Goal: Transaction & Acquisition: Purchase product/service

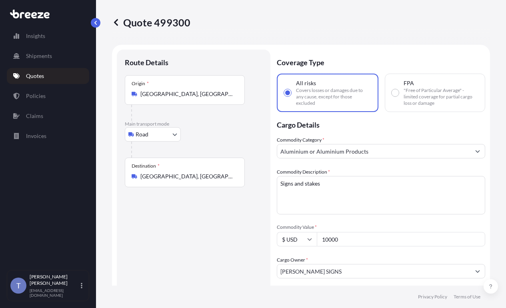
select select "Road"
select select "1"
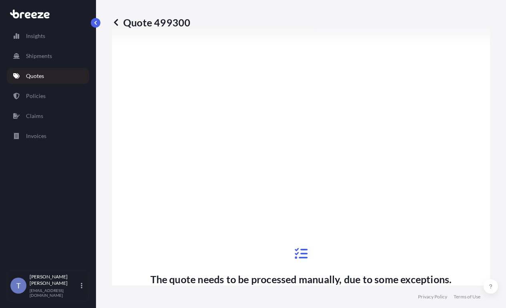
click at [47, 81] on link "Quotes" at bounding box center [48, 76] width 82 height 16
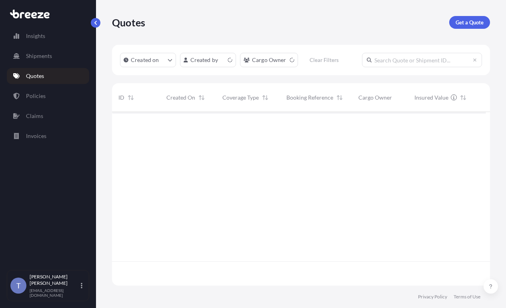
scroll to position [144, 368]
click at [464, 24] on p "Get a Quote" at bounding box center [470, 22] width 28 height 8
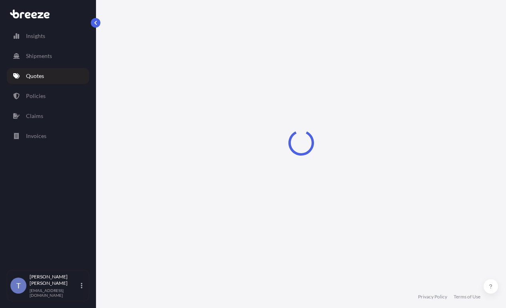
select select "Sea"
select select "1"
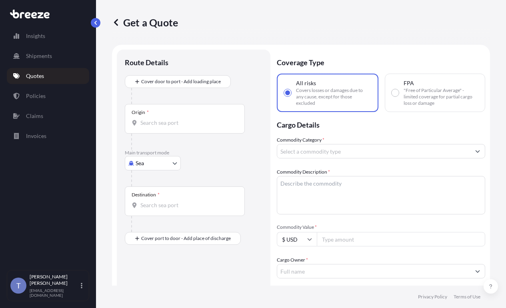
scroll to position [14, 0]
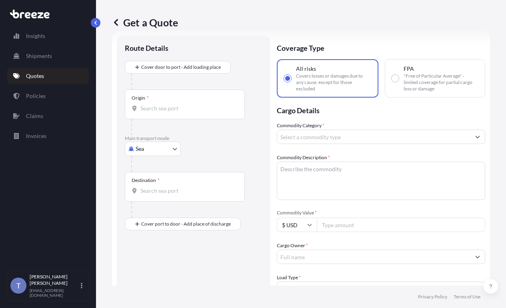
click at [144, 170] on body "Insights Shipments Quotes Policies Claims Invoices T [PERSON_NAME] [EMAIL_ADDRE…" at bounding box center [253, 184] width 506 height 368
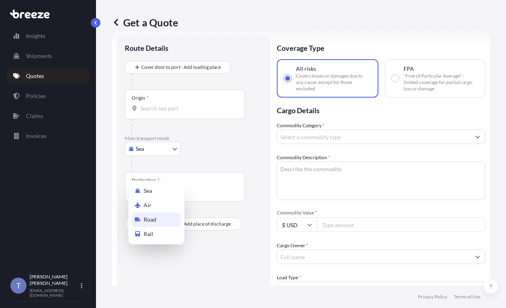
click at [160, 219] on div "Road" at bounding box center [157, 219] width 50 height 14
select select "Road"
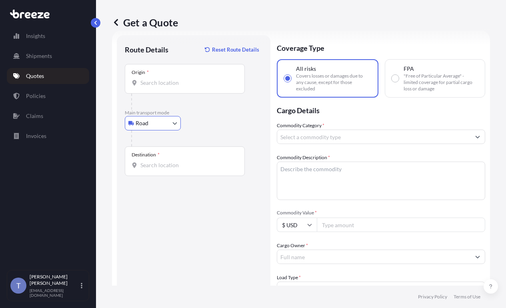
click at [181, 87] on input "Origin *" at bounding box center [187, 83] width 94 height 8
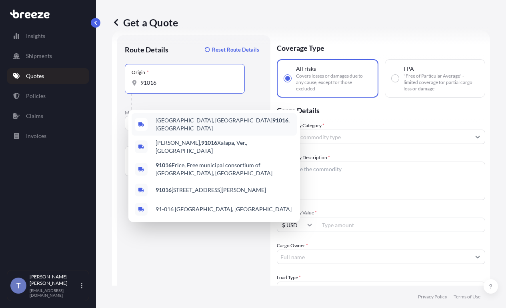
click at [178, 123] on span "[GEOGRAPHIC_DATA] , [GEOGRAPHIC_DATA]" at bounding box center [225, 124] width 138 height 16
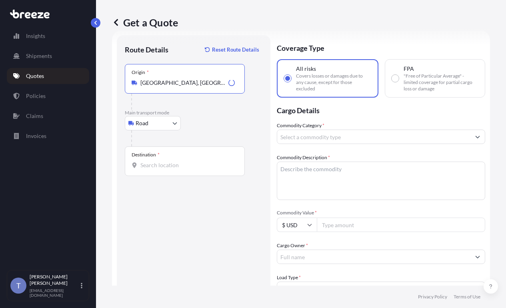
type input "[GEOGRAPHIC_DATA], [GEOGRAPHIC_DATA]"
click at [181, 169] on input "Destination *" at bounding box center [187, 165] width 94 height 8
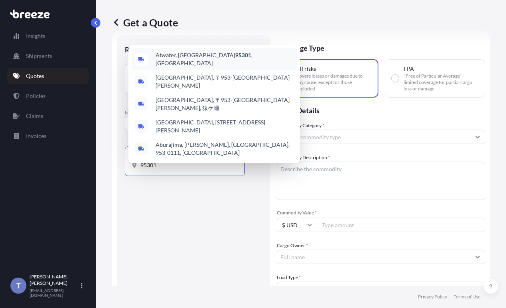
click at [178, 58] on span "[GEOGRAPHIC_DATA]" at bounding box center [225, 59] width 138 height 16
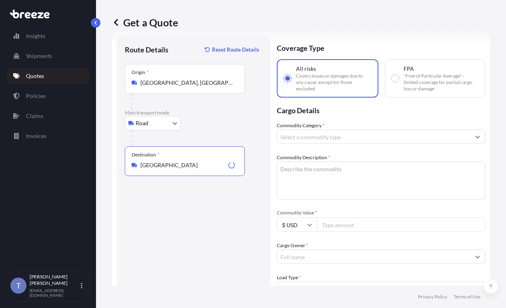
type input "[GEOGRAPHIC_DATA]"
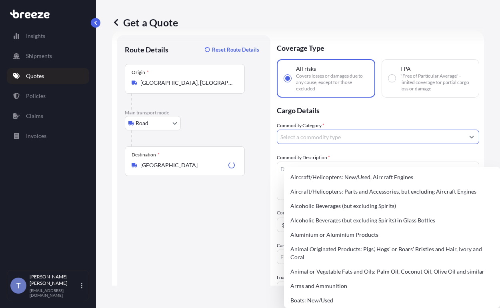
click at [334, 144] on input "Commodity Category *" at bounding box center [370, 137] width 187 height 14
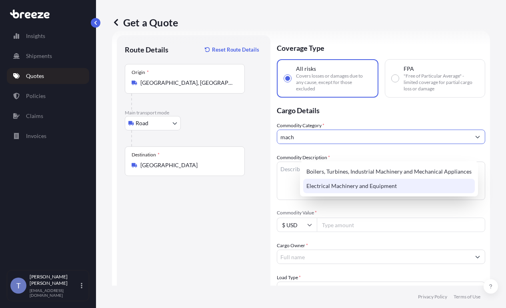
click at [367, 186] on div "Electrical Machinery and Equipment" at bounding box center [389, 186] width 172 height 14
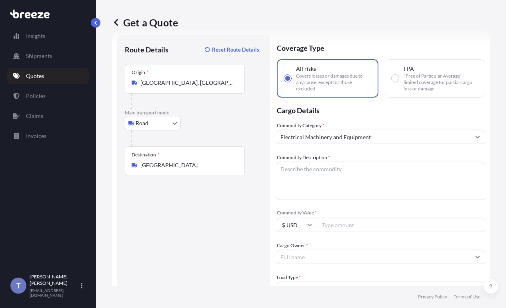
scroll to position [54, 0]
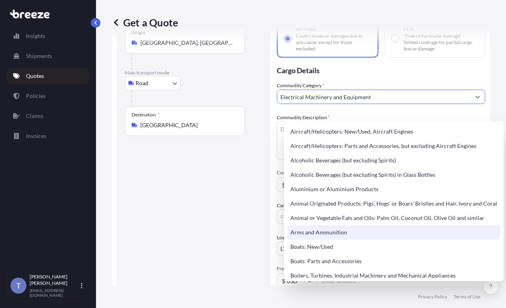
click at [375, 240] on div "Arms and Ammunition" at bounding box center [393, 232] width 213 height 14
type input "Arms and Ammunition"
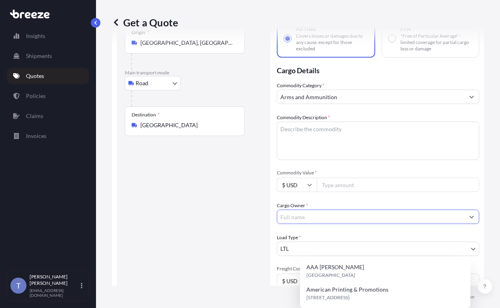
click at [345, 224] on div "Cargo Owner *" at bounding box center [378, 213] width 202 height 22
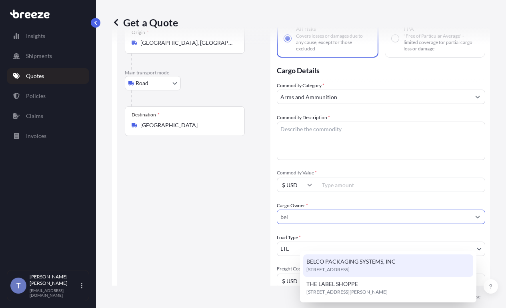
click at [350, 270] on span "[STREET_ADDRESS]" at bounding box center [327, 270] width 43 height 8
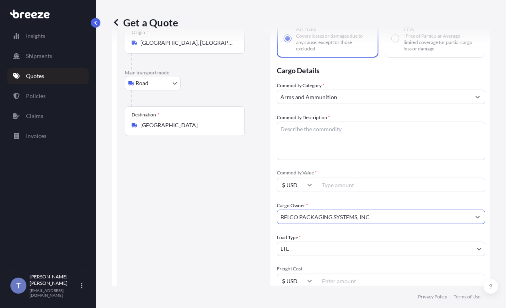
type input "BELCO PACKAGING SYSTEMS, INC"
click at [336, 154] on textarea "Commodity Description *" at bounding box center [381, 141] width 208 height 38
type textarea "machine"
click at [320, 128] on div "Commodity Category * Arms and Ammunition Commodity Description * machine Commod…" at bounding box center [381, 217] width 208 height 270
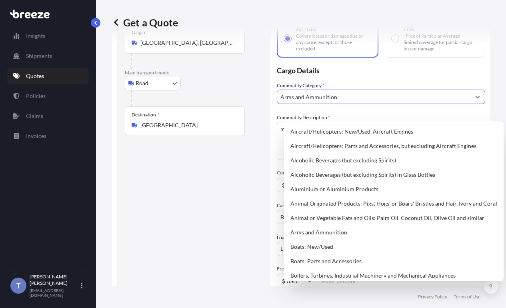
click at [355, 104] on input "Arms and Ammunition" at bounding box center [373, 97] width 193 height 14
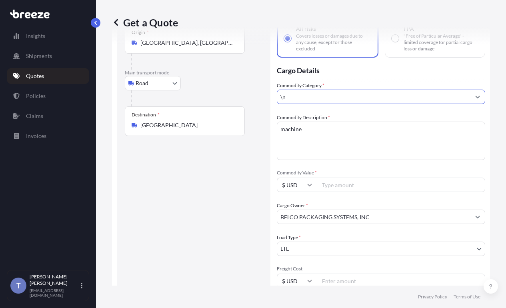
type input "n"
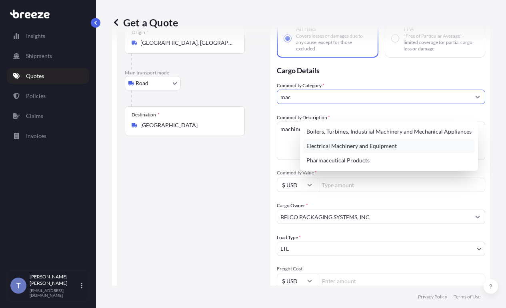
click at [350, 149] on div "Electrical Machinery and Equipment" at bounding box center [389, 146] width 172 height 14
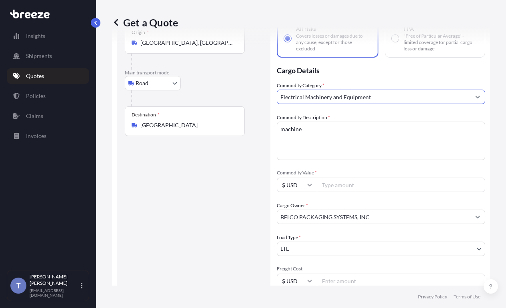
type input "Electrical Machinery and Equipment"
drag, startPoint x: 351, startPoint y: 126, endPoint x: 347, endPoint y: 137, distance: 11.5
click at [351, 127] on div "Commodity Category * Electrical Machinery and Equipment Commodity Description *…" at bounding box center [381, 217] width 208 height 270
click at [357, 192] on input "Commodity Value *" at bounding box center [401, 185] width 168 height 14
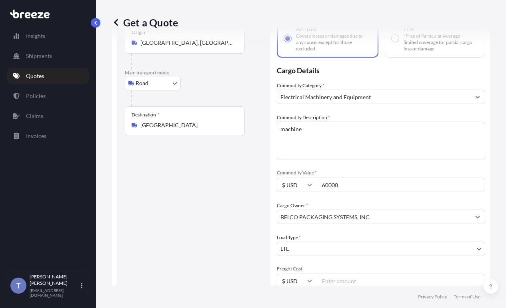
type input "60000"
click at [262, 220] on div "Route Details Reset Route Details Place of loading Road Road Rail Origin * [GEO…" at bounding box center [194, 208] width 138 height 410
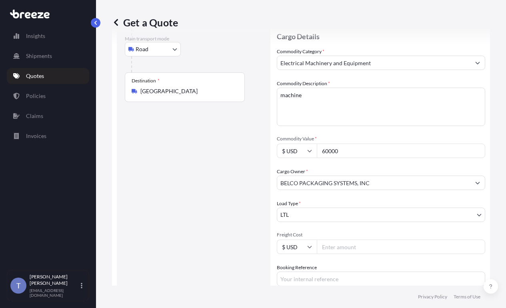
scroll to position [174, 0]
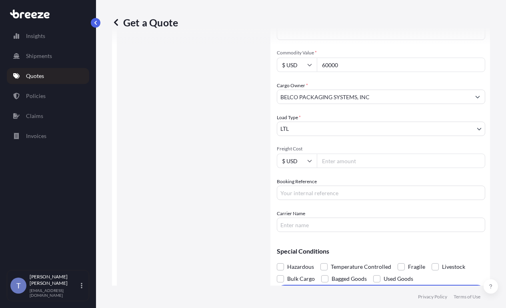
click at [379, 200] on input "Booking Reference" at bounding box center [381, 193] width 208 height 14
click at [261, 142] on div "Route Details Reset Route Details Place of loading Road Road Rail Origin * [GEO…" at bounding box center [194, 88] width 138 height 410
click at [336, 200] on input "Booking Reference" at bounding box center [381, 193] width 208 height 14
type input "125036607"
click at [366, 232] on input "Carrier Name" at bounding box center [381, 225] width 208 height 14
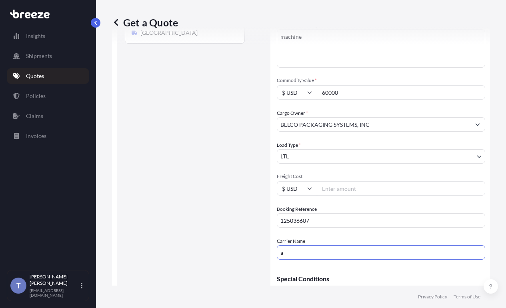
scroll to position [134, 0]
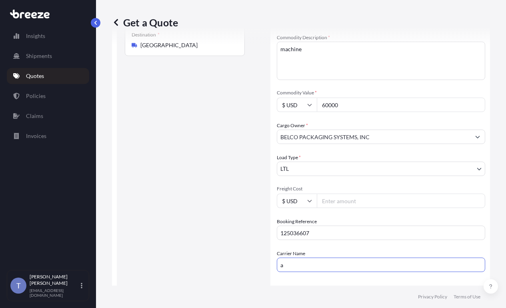
type input "AAA [PERSON_NAME]"
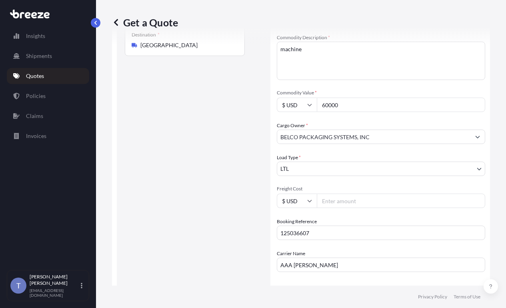
click at [270, 248] on div "Route Details Reset Route Details Place of loading Road Road Rail Origin * [GEO…" at bounding box center [194, 128] width 154 height 426
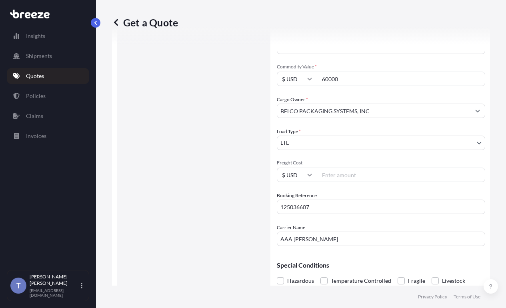
scroll to position [174, 0]
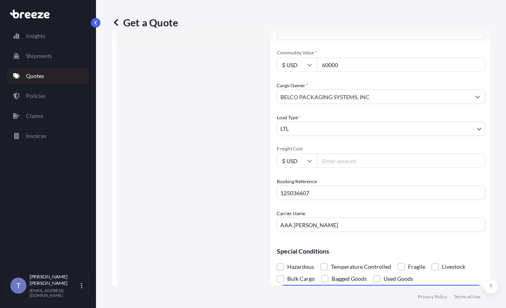
click at [372, 168] on input "Freight Cost" at bounding box center [401, 161] width 168 height 14
type input "60000"
click at [374, 200] on div "Booking Reference 125036607" at bounding box center [381, 189] width 208 height 22
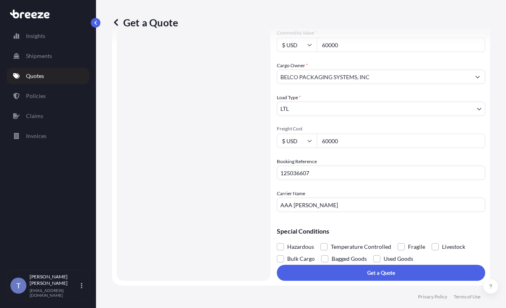
scroll to position [238, 0]
click at [425, 241] on label "Fragile" at bounding box center [412, 247] width 28 height 12
click at [398, 241] on input "Fragile" at bounding box center [398, 241] width 0 height 0
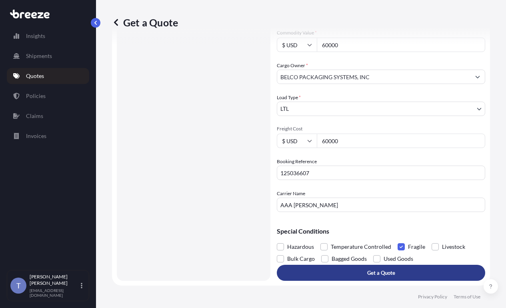
click at [423, 267] on button "Get a Quote" at bounding box center [381, 273] width 208 height 16
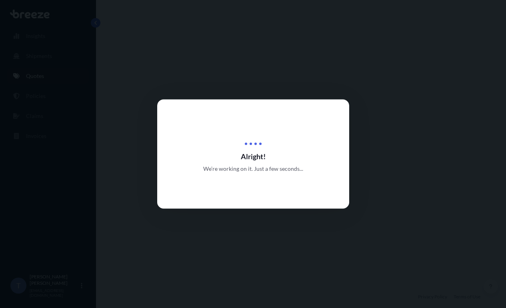
select select "Road"
select select "1"
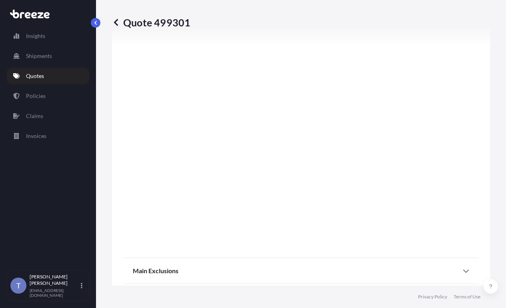
scroll to position [558, 0]
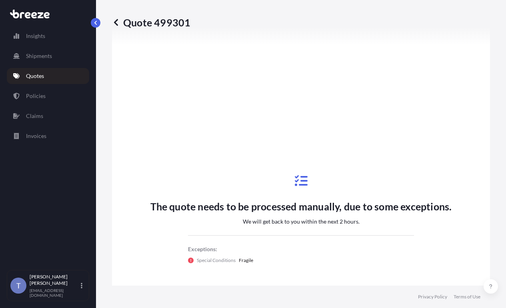
click at [59, 78] on link "Quotes" at bounding box center [48, 76] width 82 height 16
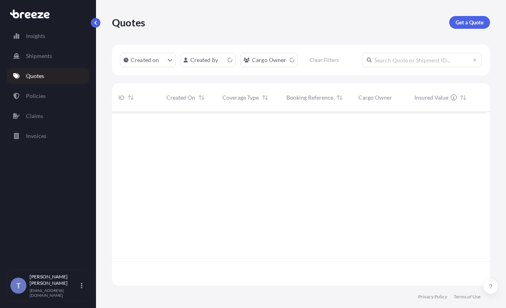
scroll to position [144, 368]
click at [472, 26] on p "Get a Quote" at bounding box center [470, 22] width 28 height 8
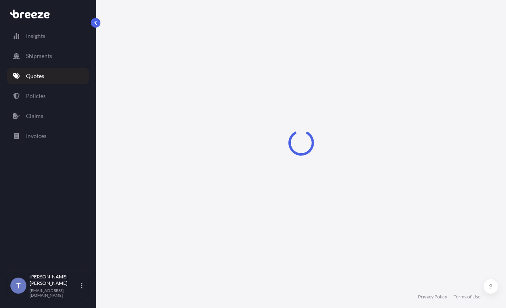
select select "Sea"
select select "1"
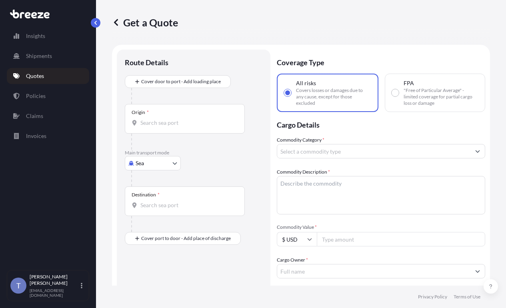
scroll to position [14, 0]
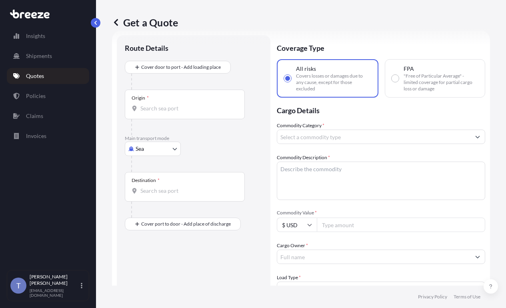
click at [179, 165] on body "Insights Shipments Quotes Policies Claims Invoices T [PERSON_NAME] [EMAIL_ADDRE…" at bounding box center [253, 184] width 506 height 368
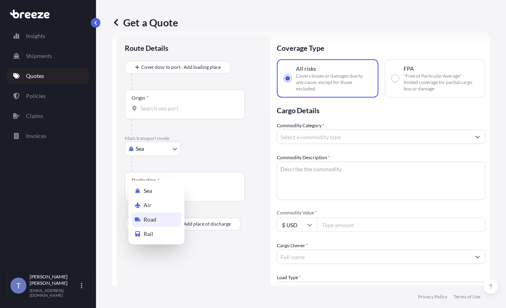
click at [162, 221] on div "Road" at bounding box center [157, 219] width 50 height 14
select select "Road"
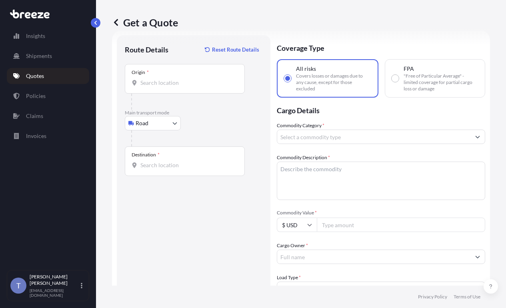
click at [189, 94] on div "Origin *" at bounding box center [185, 79] width 120 height 30
click at [189, 87] on input "Origin *" at bounding box center [187, 83] width 94 height 8
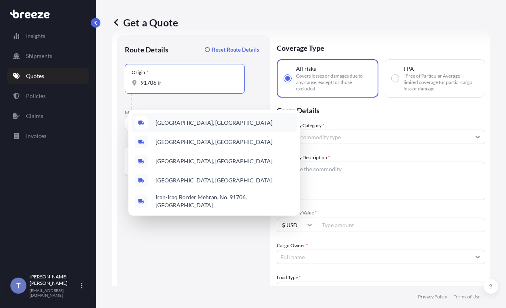
click at [200, 119] on div "[GEOGRAPHIC_DATA], [GEOGRAPHIC_DATA]" at bounding box center [214, 122] width 165 height 19
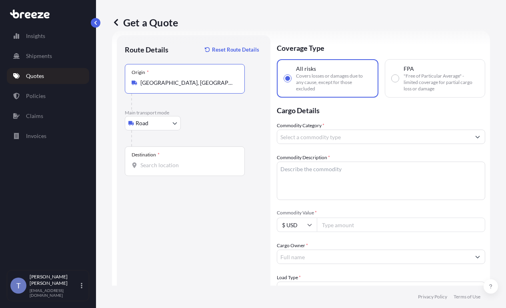
type input "[GEOGRAPHIC_DATA], [GEOGRAPHIC_DATA]"
click at [158, 176] on div "Destination *" at bounding box center [185, 161] width 120 height 30
click at [158, 169] on input "Destination *" at bounding box center [187, 165] width 94 height 8
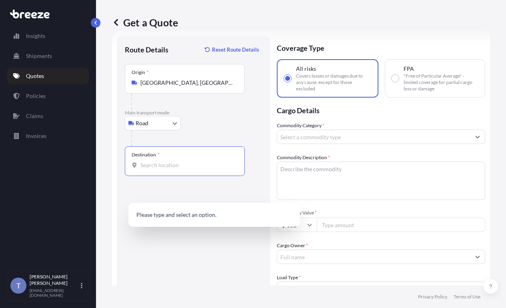
type input "9"
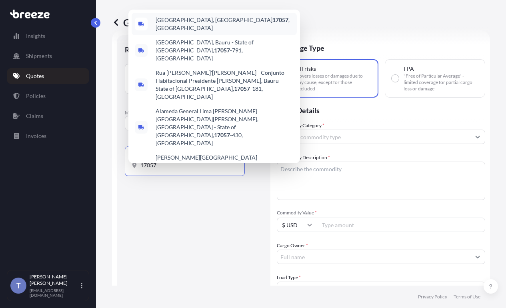
click at [216, 32] on span "[GEOGRAPHIC_DATA], [GEOGRAPHIC_DATA] , [GEOGRAPHIC_DATA]" at bounding box center [225, 24] width 138 height 16
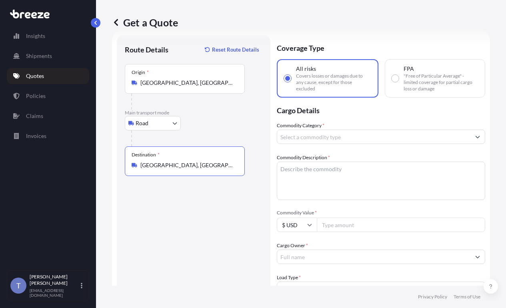
type input "[GEOGRAPHIC_DATA], [GEOGRAPHIC_DATA], [GEOGRAPHIC_DATA]"
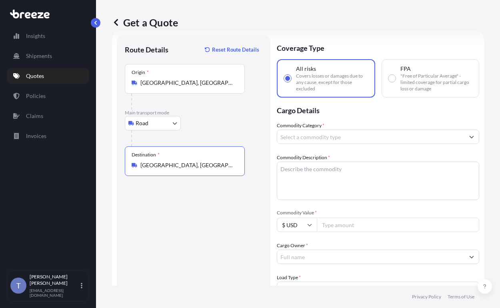
click at [418, 144] on input "Commodity Category *" at bounding box center [370, 137] width 187 height 14
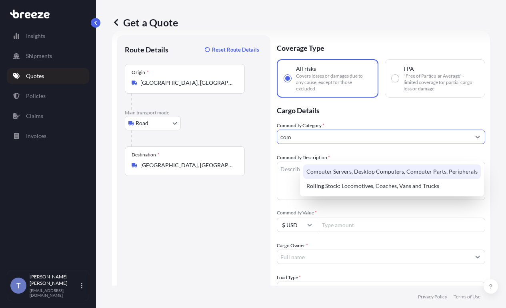
click at [431, 173] on div "Computer Servers, Desktop Computers, Computer Parts, Peripherals" at bounding box center [392, 171] width 178 height 14
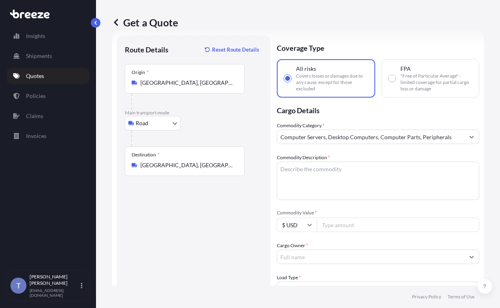
type input "Aircraft/Helicopters: Parts and Accessories, but excluding Aircraft Engines"
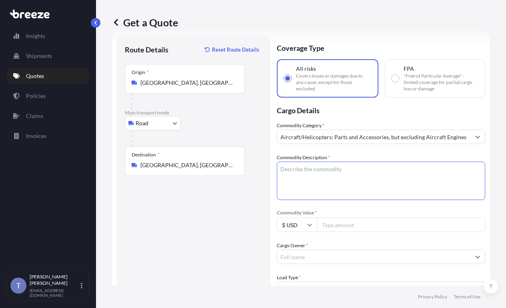
click at [333, 188] on textarea "Commodity Description *" at bounding box center [381, 181] width 208 height 38
paste textarea "Extended Laptop Monitor"
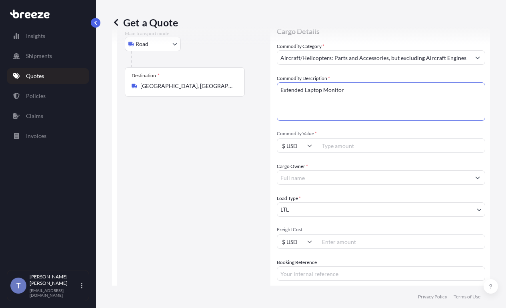
scroll to position [94, 0]
type textarea "Extended Laptop Monitor"
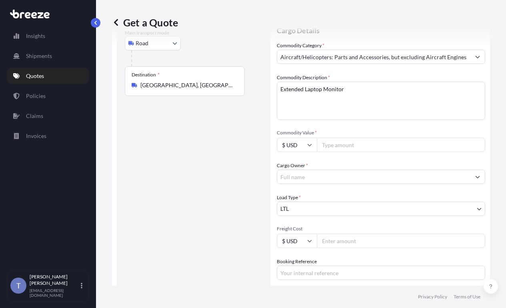
click at [364, 152] on input "Commodity Value *" at bounding box center [401, 145] width 168 height 14
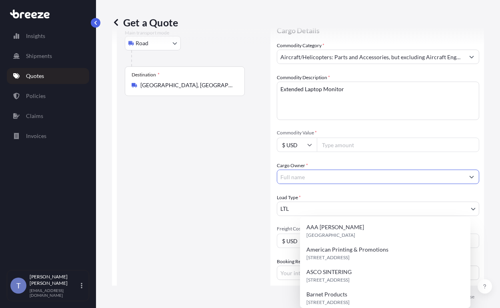
click at [351, 184] on input "Cargo Owner *" at bounding box center [370, 177] width 187 height 14
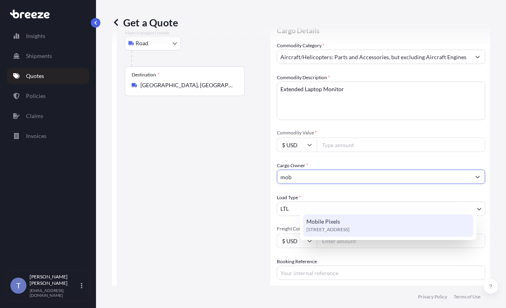
click at [358, 223] on div "Mobile Pixels [STREET_ADDRESS]" at bounding box center [388, 225] width 170 height 22
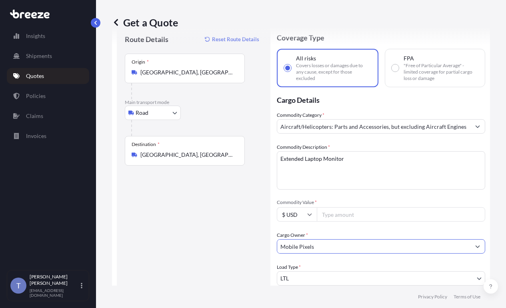
scroll to position [14, 0]
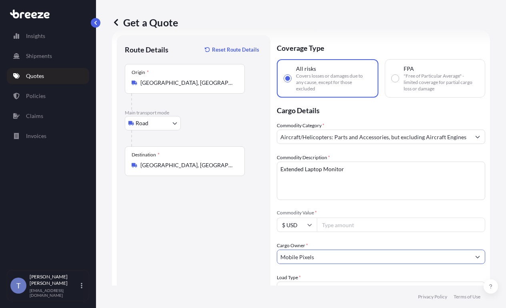
type input "Mobile Pixels"
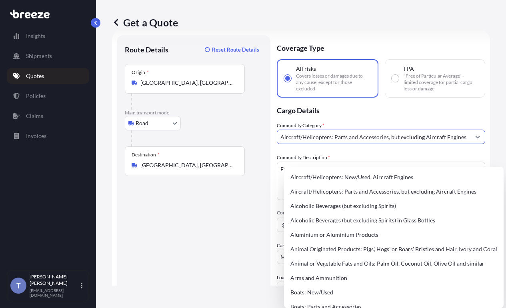
click at [428, 144] on input "Aircraft/Helicopters: Parts and Accessories, but excluding Aircraft Engines" at bounding box center [373, 137] width 193 height 14
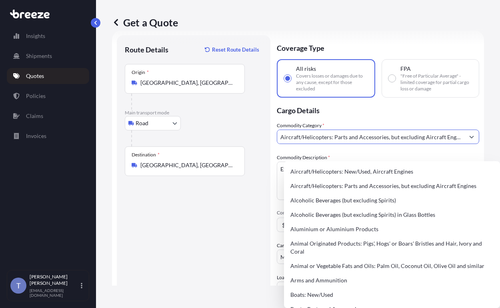
click at [470, 138] on icon "Show suggestions" at bounding box center [472, 137] width 4 height 2
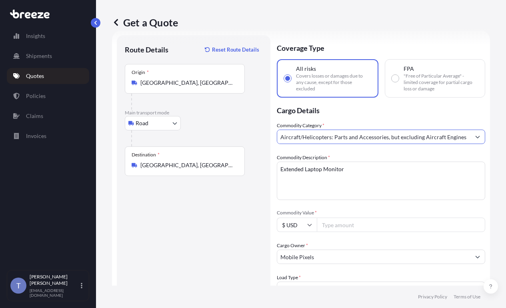
click at [426, 144] on input "Aircraft/Helicopters: Parts and Accessories, but excluding Aircraft Engines" at bounding box center [373, 137] width 193 height 14
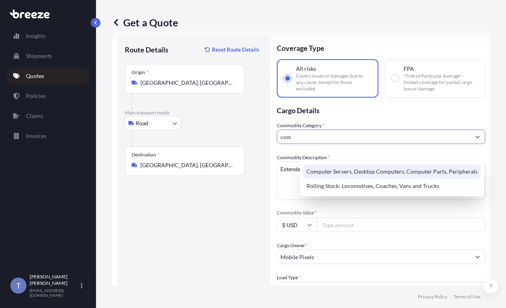
click at [399, 168] on div "Computer Servers, Desktop Computers, Computer Parts, Peripherals" at bounding box center [392, 171] width 178 height 14
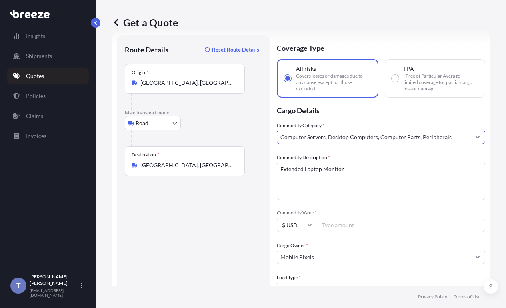
type input "Computer Servers, Desktop Computers, Computer Parts, Peripherals"
click at [440, 176] on div "Commodity Description * Extended Laptop Monitor" at bounding box center [381, 177] width 208 height 46
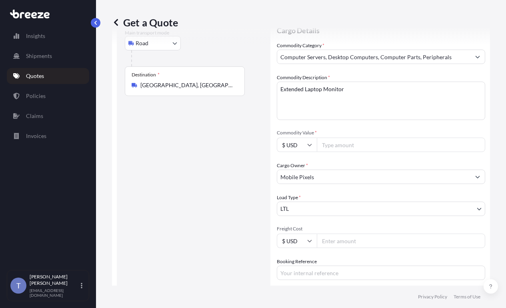
click at [393, 234] on body "110 options available. 35 options available. 2 options available. Insights Ship…" at bounding box center [253, 184] width 506 height 368
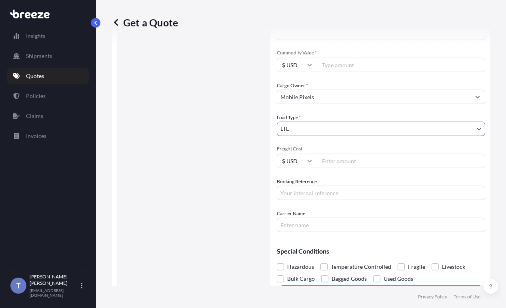
scroll to position [214, 0]
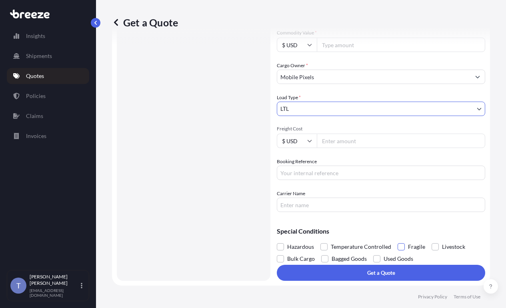
click at [405, 250] on span at bounding box center [401, 246] width 7 height 7
click at [398, 241] on input "Fragile" at bounding box center [398, 241] width 0 height 0
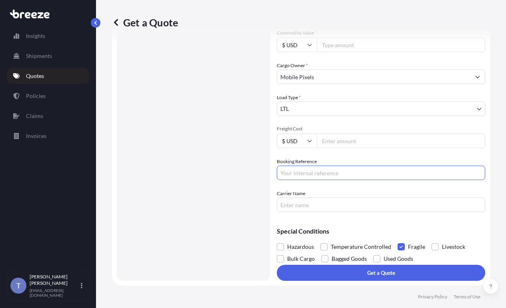
click at [339, 180] on input "Booking Reference" at bounding box center [381, 173] width 208 height 14
drag, startPoint x: 302, startPoint y: 217, endPoint x: 307, endPoint y: 217, distance: 4.8
click at [302, 212] on input "Carrier Name" at bounding box center [381, 205] width 208 height 14
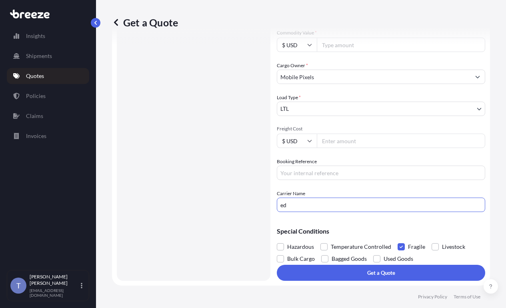
type input "EDI EXPRESS"
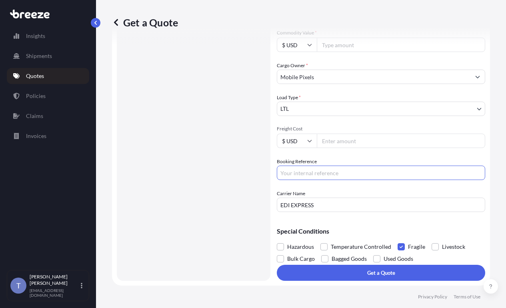
click at [335, 180] on input "Booking Reference" at bounding box center [381, 173] width 208 height 14
type input "125036622"
click at [373, 148] on input "Freight Cost" at bounding box center [401, 141] width 168 height 14
click at [376, 148] on input "Freight Cost" at bounding box center [401, 141] width 168 height 14
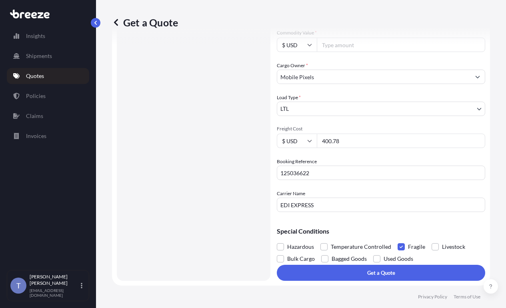
type input "400.78"
click at [385, 190] on div "Carrier Name [PERSON_NAME] EXPRESS" at bounding box center [381, 201] width 208 height 22
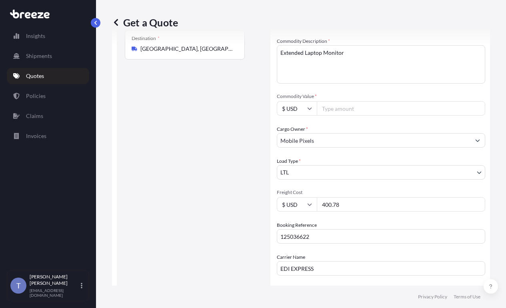
scroll to position [118, 0]
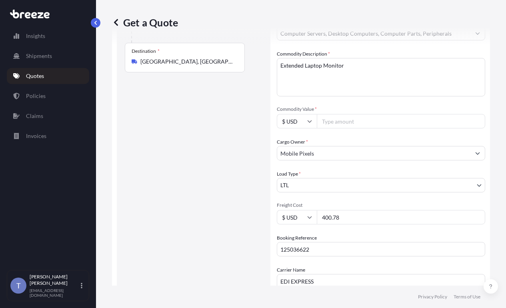
click at [365, 128] on input "Commodity Value *" at bounding box center [401, 121] width 168 height 14
paste input "5331.82"
type input "5331.82"
click at [270, 154] on div "Route Details Reset Route Details Place of loading Road Road Rail Origin * [GEO…" at bounding box center [194, 145] width 154 height 426
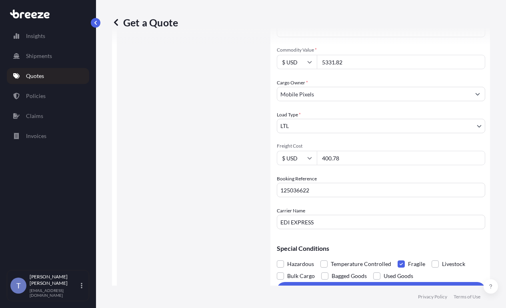
scroll to position [238, 0]
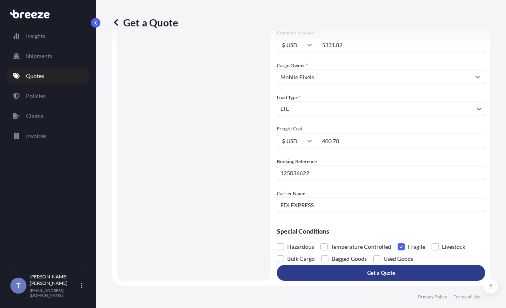
click at [351, 268] on button "Get a Quote" at bounding box center [381, 273] width 208 height 16
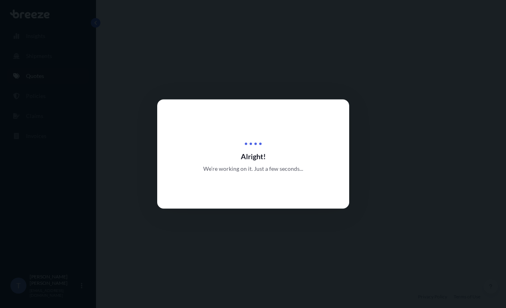
select select "Road"
select select "1"
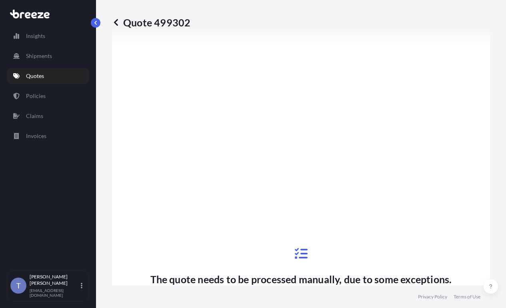
scroll to position [685, 0]
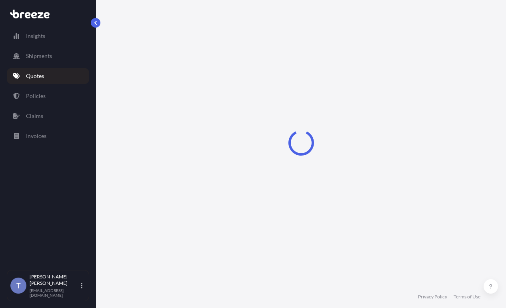
select select "Road"
select select "1"
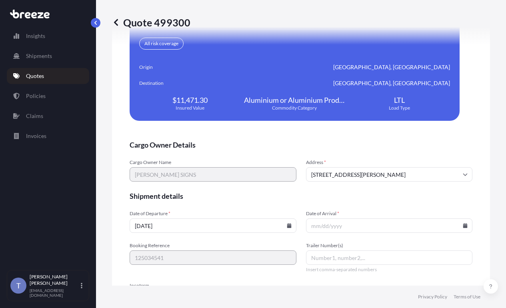
scroll to position [1800, 0]
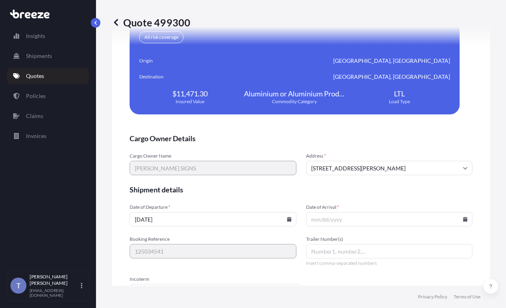
click at [317, 114] on div "Details Summary 125034541 Premium $11.47 Total $11.47 All risk coverage Origin …" at bounding box center [295, 33] width 330 height 163
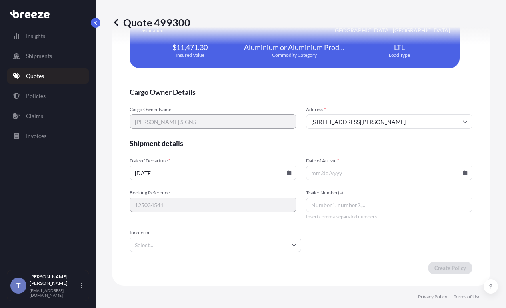
scroll to position [1991, 0]
click at [394, 172] on input "Date of Arrival *" at bounding box center [389, 173] width 167 height 14
click at [463, 170] on icon at bounding box center [465, 172] width 4 height 5
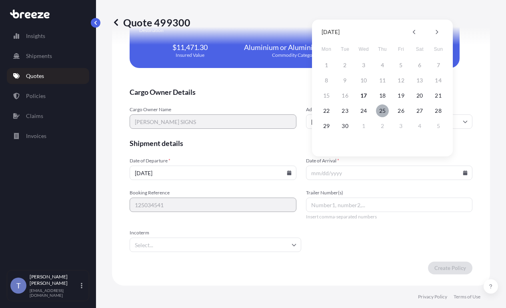
click at [381, 108] on button "25" at bounding box center [382, 110] width 13 height 13
type input "09/25/2025"
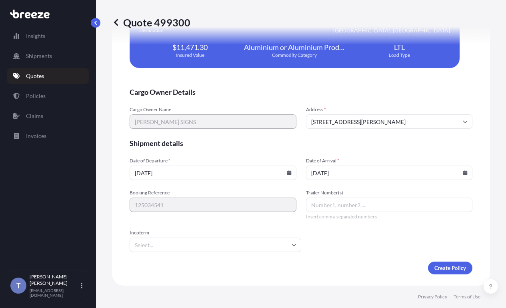
click at [287, 170] on icon at bounding box center [289, 172] width 4 height 5
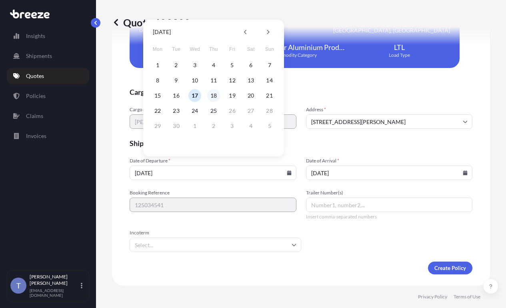
click at [212, 96] on button "18" at bounding box center [213, 95] width 13 height 13
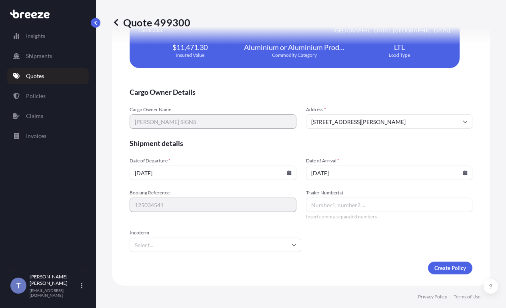
type input "09/18/2025"
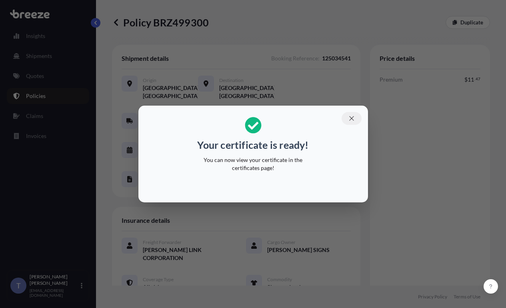
click at [354, 116] on icon "button" at bounding box center [351, 118] width 4 height 4
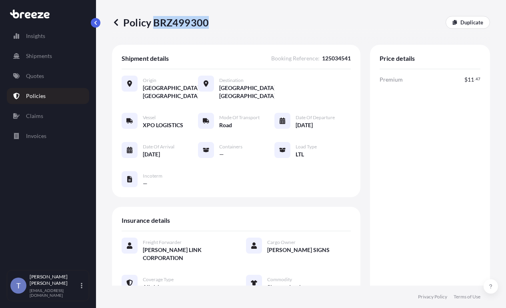
drag, startPoint x: 158, startPoint y: 24, endPoint x: 209, endPoint y: 25, distance: 51.2
click at [209, 25] on p "Policy BRZ499300" at bounding box center [160, 22] width 97 height 13
copy p "BRZ499300"
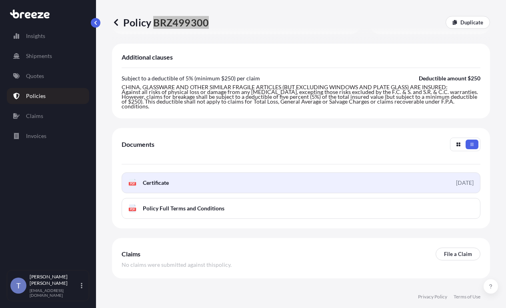
scroll to position [397, 0]
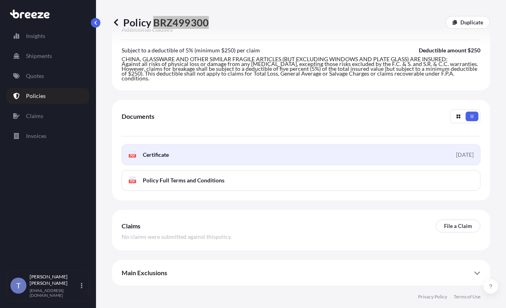
click at [298, 148] on link "PDF Certificate 2025-09-18" at bounding box center [301, 154] width 359 height 21
